Goal: Information Seeking & Learning: Learn about a topic

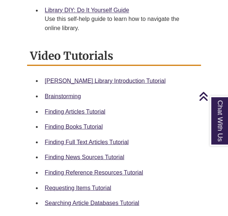
scroll to position [320, 0]
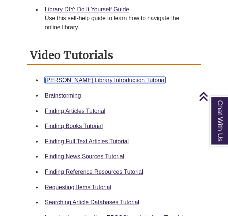
click at [115, 77] on link "Berntsen Library Introduction Tutorial" at bounding box center [105, 80] width 121 height 6
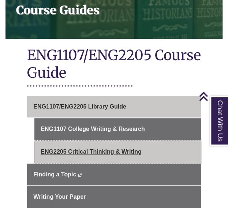
scroll to position [128, 0]
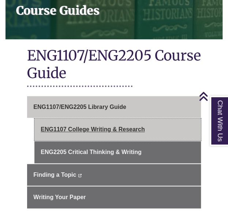
click at [139, 123] on link "ENG1107 College Writing & Research" at bounding box center [117, 129] width 166 height 22
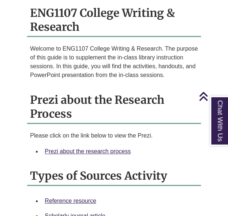
scroll to position [633, 0]
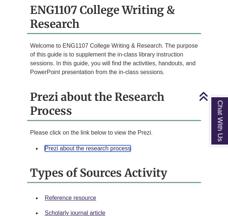
click at [102, 145] on link "Prezi about the research process" at bounding box center [88, 148] width 86 height 6
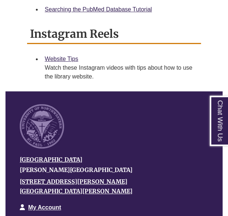
scroll to position [727, 0]
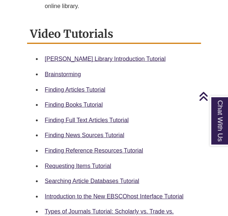
scroll to position [342, 0]
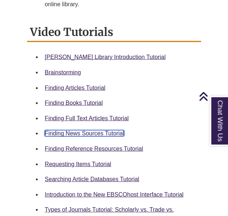
click at [98, 130] on link "Finding News Sources Tutorial" at bounding box center [85, 133] width 80 height 6
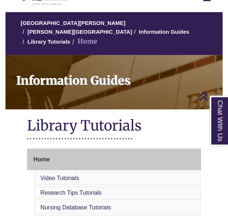
scroll to position [0, 0]
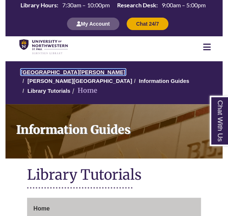
click at [78, 73] on link "[GEOGRAPHIC_DATA][PERSON_NAME]" at bounding box center [73, 72] width 105 height 6
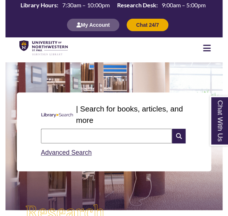
click at [116, 133] on input "text" at bounding box center [106, 136] width 131 height 15
click at [204, 49] on icon at bounding box center [207, 48] width 8 height 9
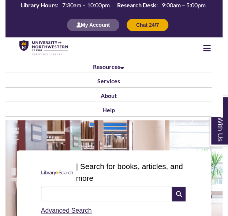
click at [204, 49] on icon at bounding box center [207, 48] width 8 height 9
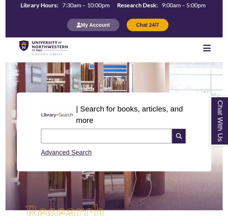
click at [205, 49] on icon at bounding box center [207, 48] width 8 height 9
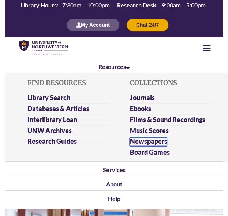
click at [151, 140] on link "Newspapers" at bounding box center [148, 141] width 37 height 9
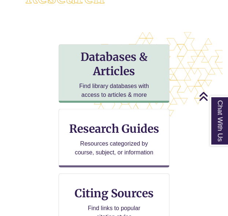
scroll to position [263, 0]
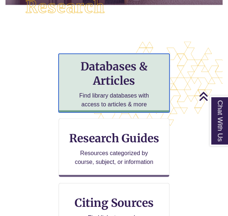
click at [122, 73] on h3 "Databases & Articles" at bounding box center [114, 73] width 99 height 28
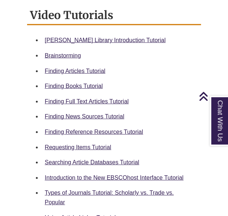
scroll to position [359, 0]
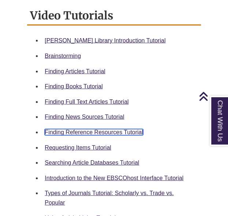
click at [98, 129] on link "Finding Reference Resources Tutorial" at bounding box center [94, 132] width 99 height 6
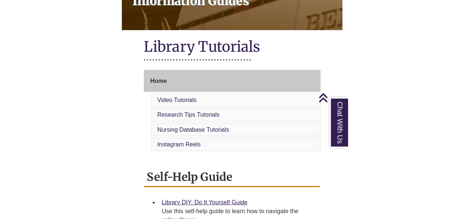
scroll to position [128, 0]
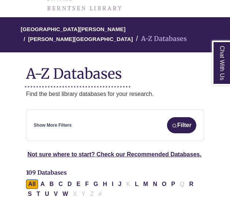
scroll to position [68, 0]
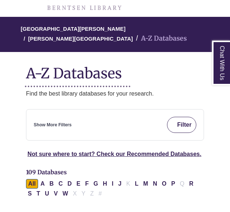
click at [181, 117] on button "Filter" at bounding box center [181, 125] width 29 height 16
click at [177, 117] on button "Filter" at bounding box center [181, 125] width 29 height 16
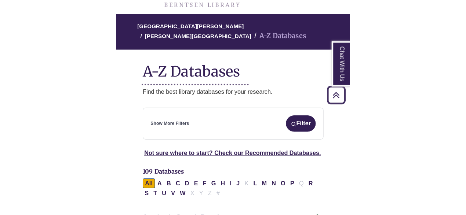
scroll to position [66, 0]
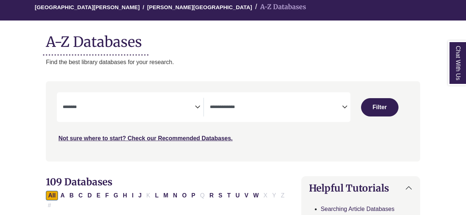
click at [137, 105] on textarea "Search" at bounding box center [129, 108] width 132 height 6
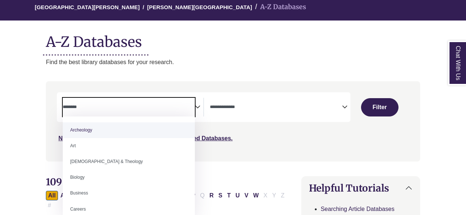
click at [177, 101] on span "Search filters" at bounding box center [129, 107] width 132 height 19
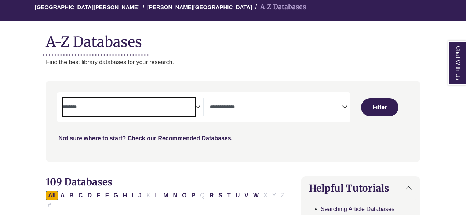
click at [177, 101] on span "Search filters" at bounding box center [129, 107] width 132 height 19
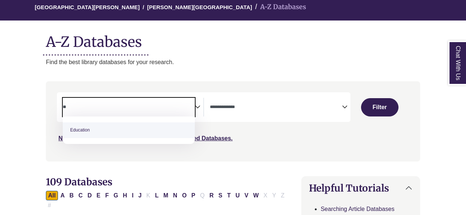
type textarea "**"
select select "*****"
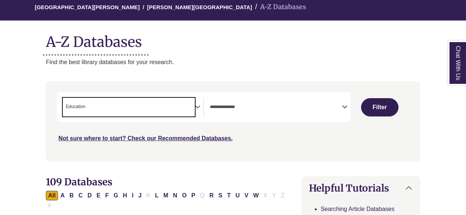
click at [230, 107] on textarea "Search" at bounding box center [276, 108] width 132 height 6
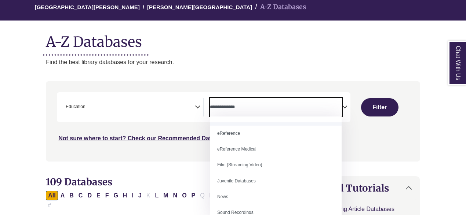
scroll to position [30, 0]
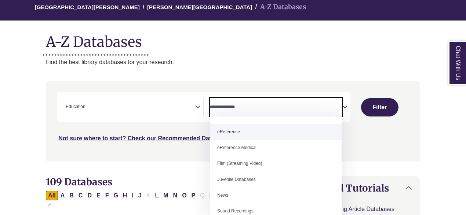
select select "*****"
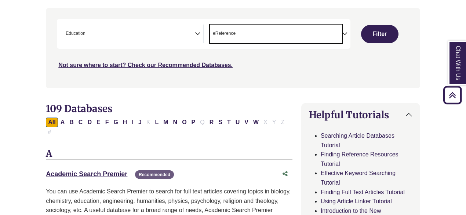
scroll to position [115, 0]
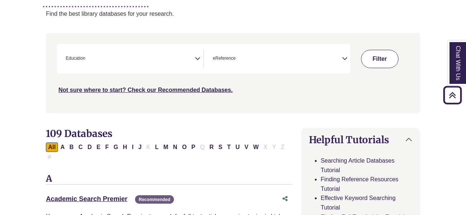
click at [230, 56] on button "Filter" at bounding box center [379, 59] width 37 height 18
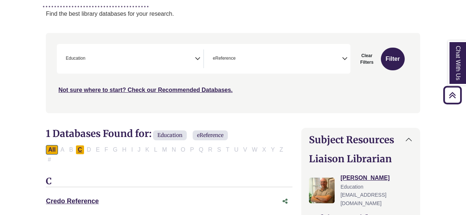
click at [82, 146] on button "C" at bounding box center [80, 150] width 9 height 10
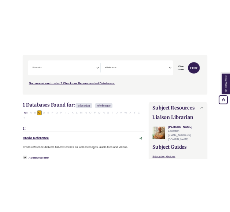
scroll to position [143, 0]
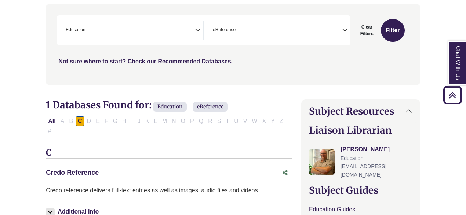
click at [86, 169] on link "Credo Reference This link opens in a new window" at bounding box center [72, 172] width 53 height 7
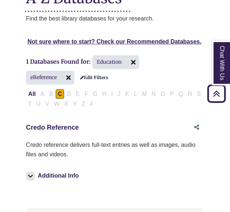
scroll to position [0, 0]
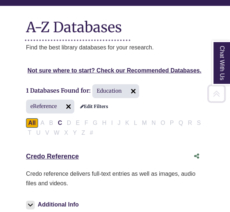
scroll to position [115, 0]
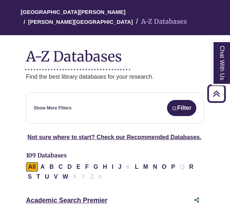
scroll to position [68, 0]
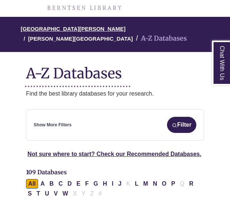
click at [60, 29] on link "[GEOGRAPHIC_DATA][PERSON_NAME]" at bounding box center [73, 28] width 105 height 7
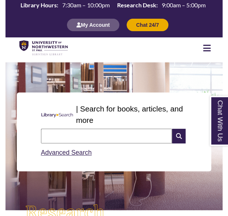
click at [205, 45] on icon at bounding box center [207, 48] width 8 height 9
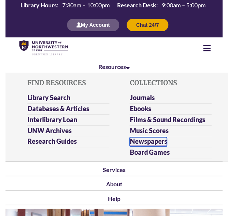
click at [152, 140] on link "Newspapers" at bounding box center [148, 141] width 37 height 9
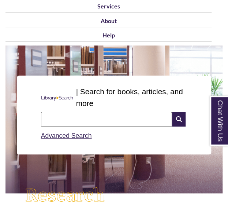
scroll to position [75, 0]
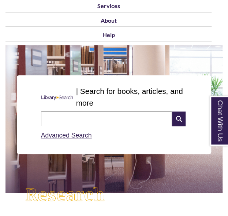
click at [77, 111] on input "text" at bounding box center [106, 118] width 131 height 15
type input "*"
type input "**********"
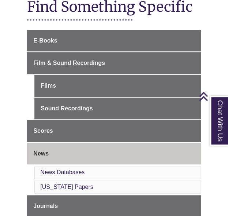
scroll to position [116, 0]
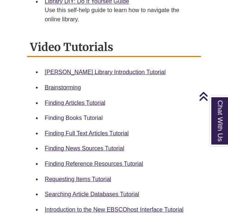
scroll to position [328, 0]
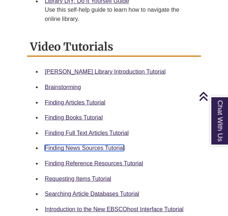
click at [98, 144] on link "Finding News Sources Tutorial" at bounding box center [85, 147] width 80 height 6
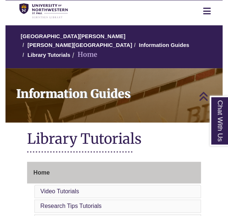
scroll to position [14, 0]
